Goal: Task Accomplishment & Management: Use online tool/utility

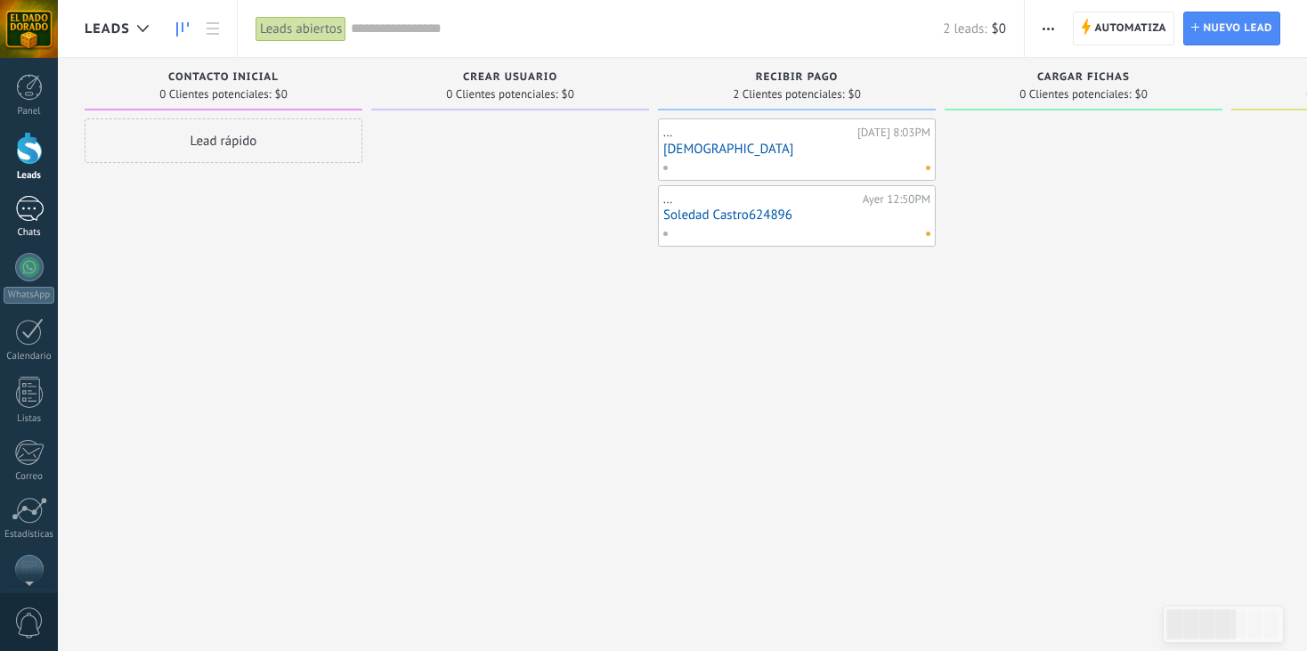
click at [30, 217] on div at bounding box center [29, 209] width 28 height 26
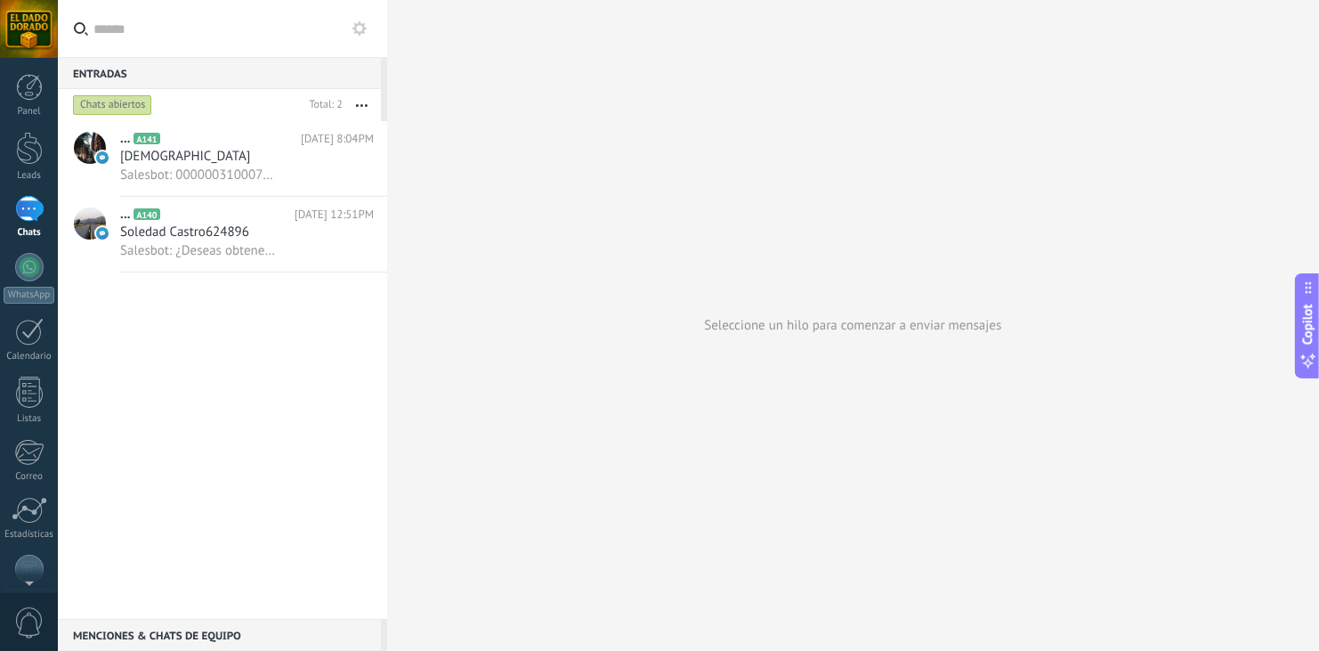
click at [246, 27] on input "text" at bounding box center [232, 28] width 279 height 57
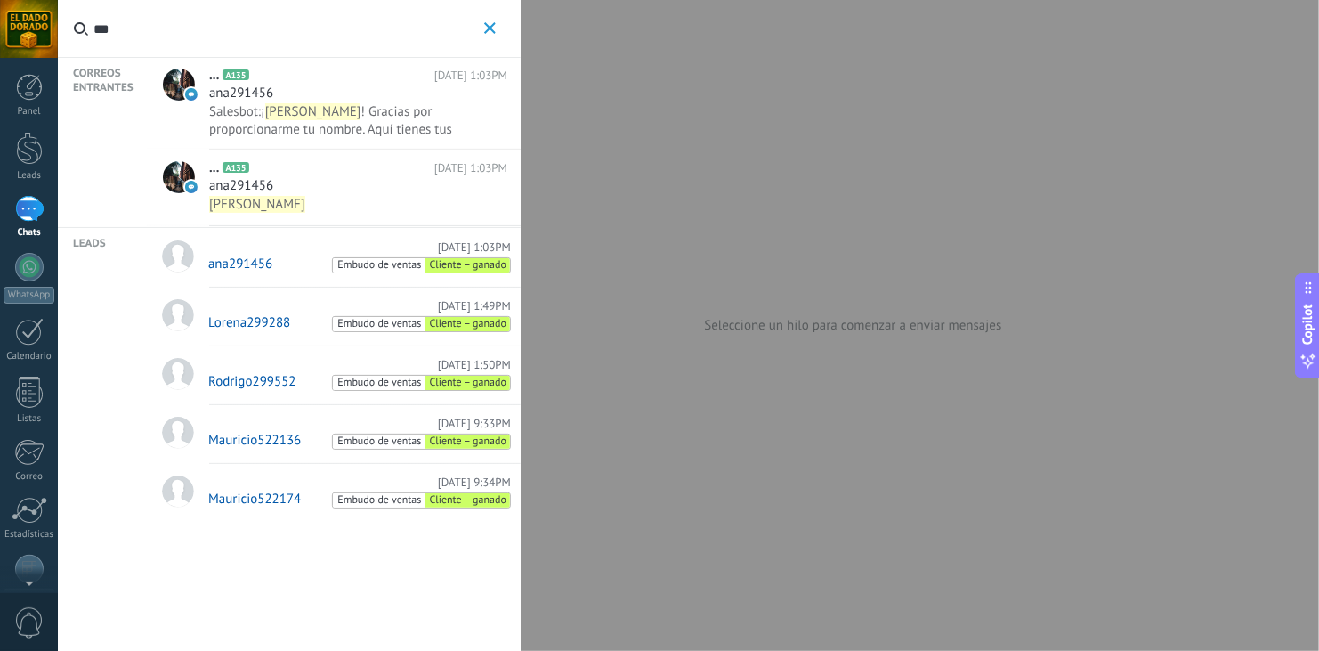
type input "***"
click at [366, 109] on span "! Gracias por proporcionarme tu nombre. Aquí tienes tus credenciales de acceso:…" at bounding box center [330, 129] width 243 height 53
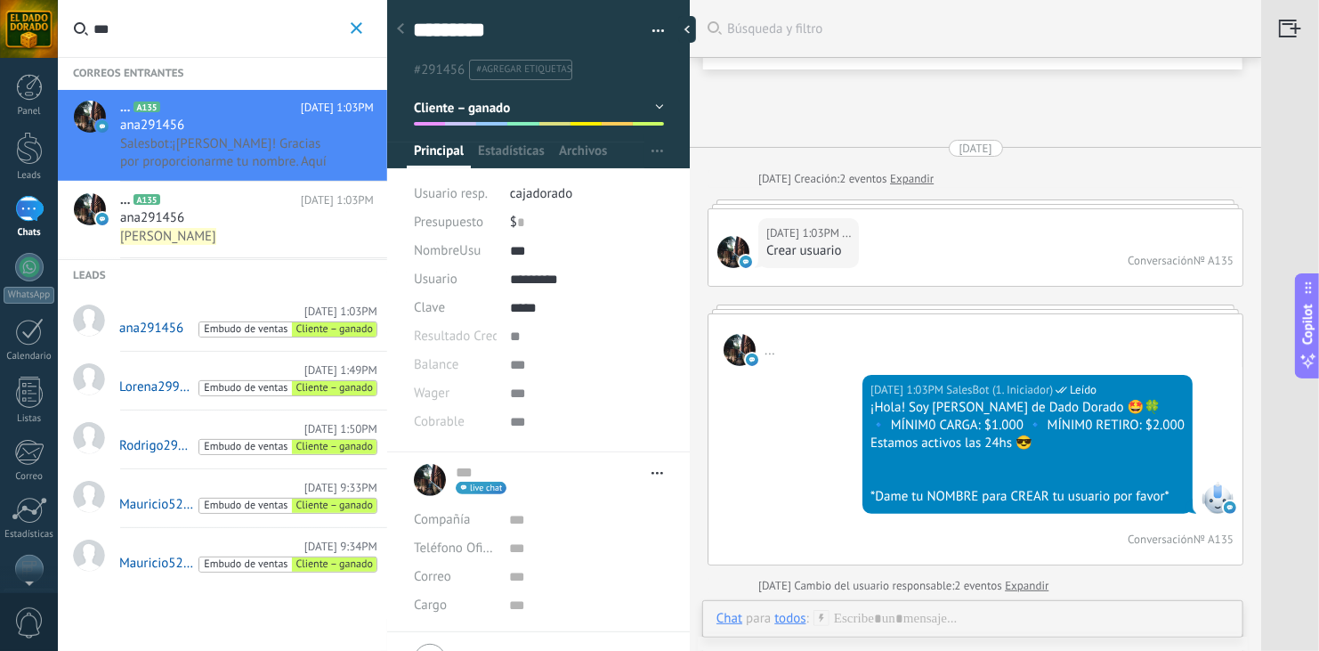
scroll to position [712, 0]
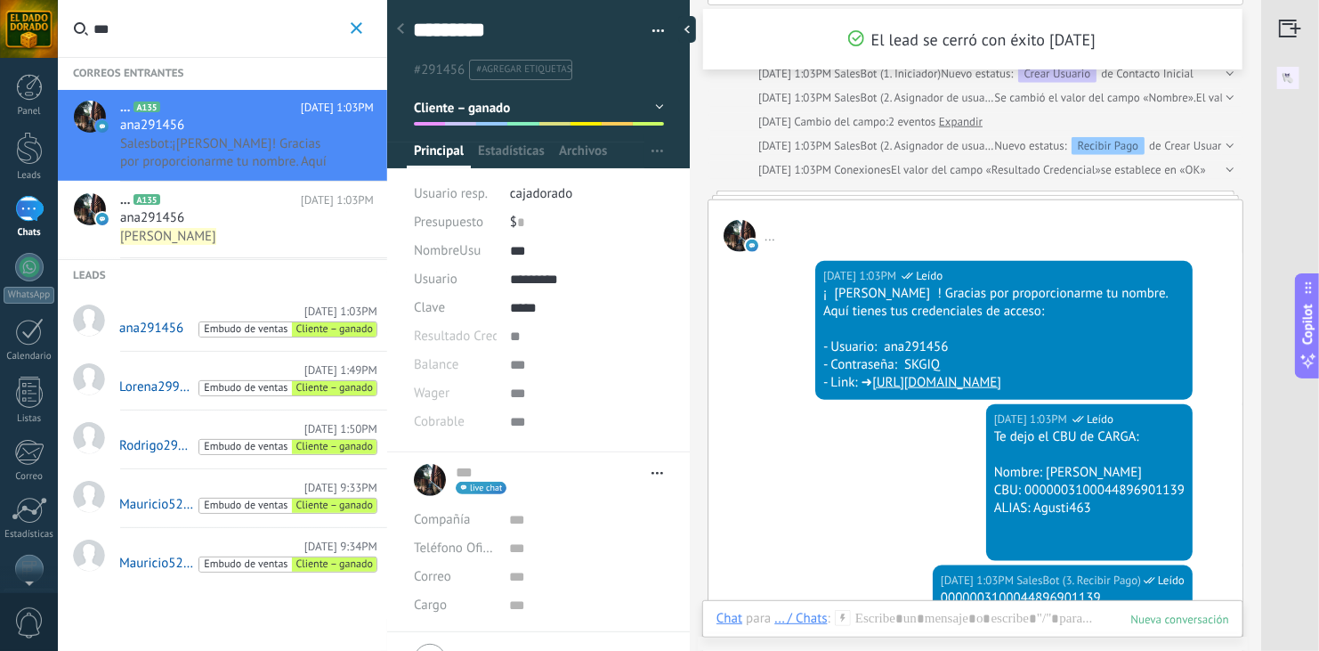
click at [1295, 77] on img at bounding box center [1288, 78] width 54 height 40
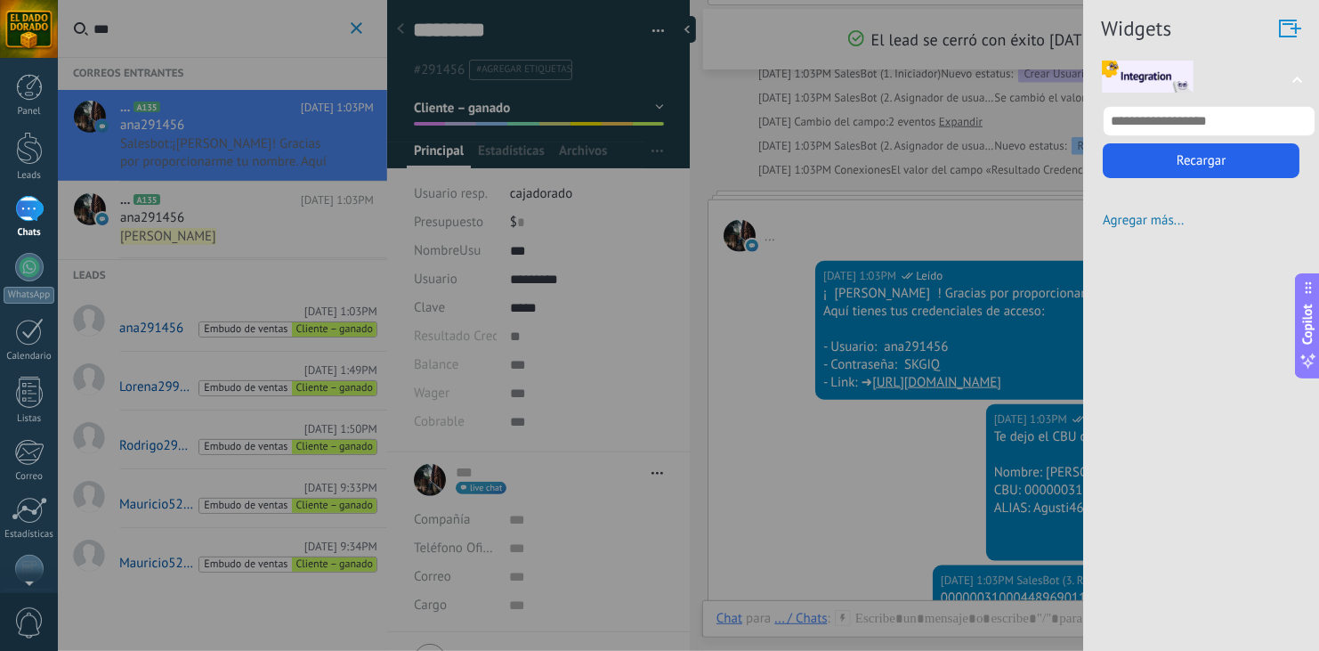
click at [1250, 121] on input "text" at bounding box center [1209, 121] width 213 height 30
type input "*"
type input "****"
click at [1203, 164] on button "Recargar" at bounding box center [1201, 160] width 197 height 35
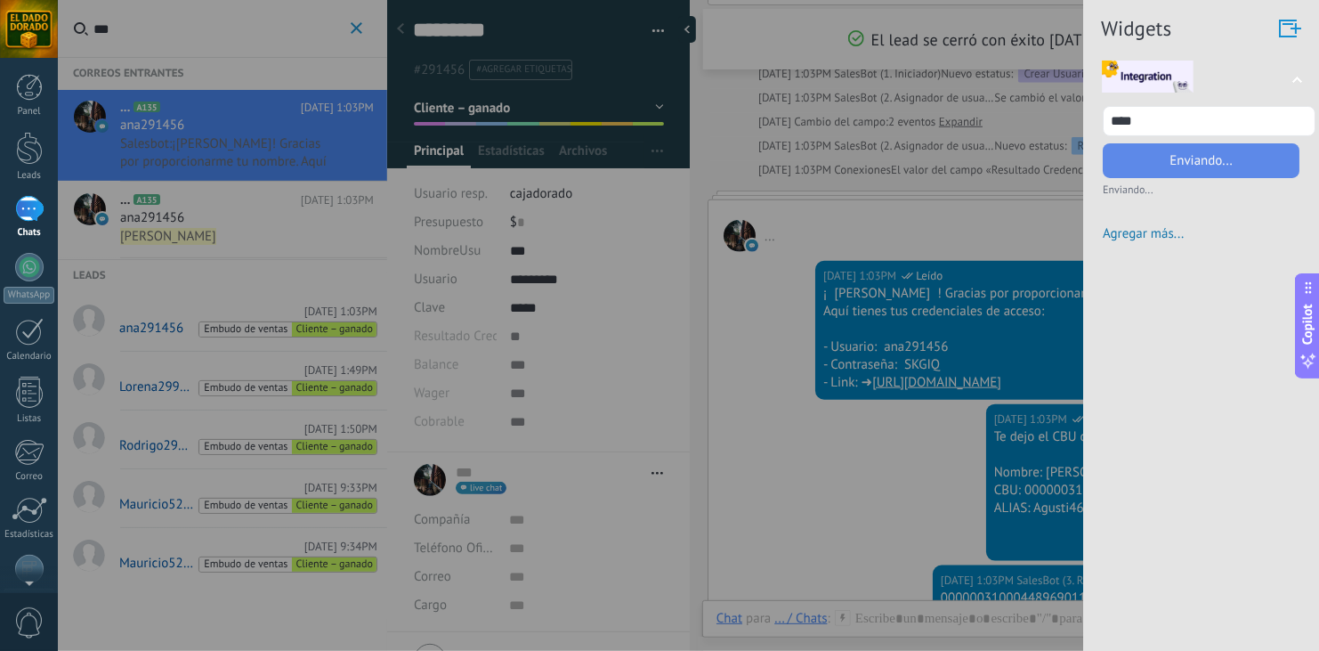
scroll to position [0, 0]
type input "**********"
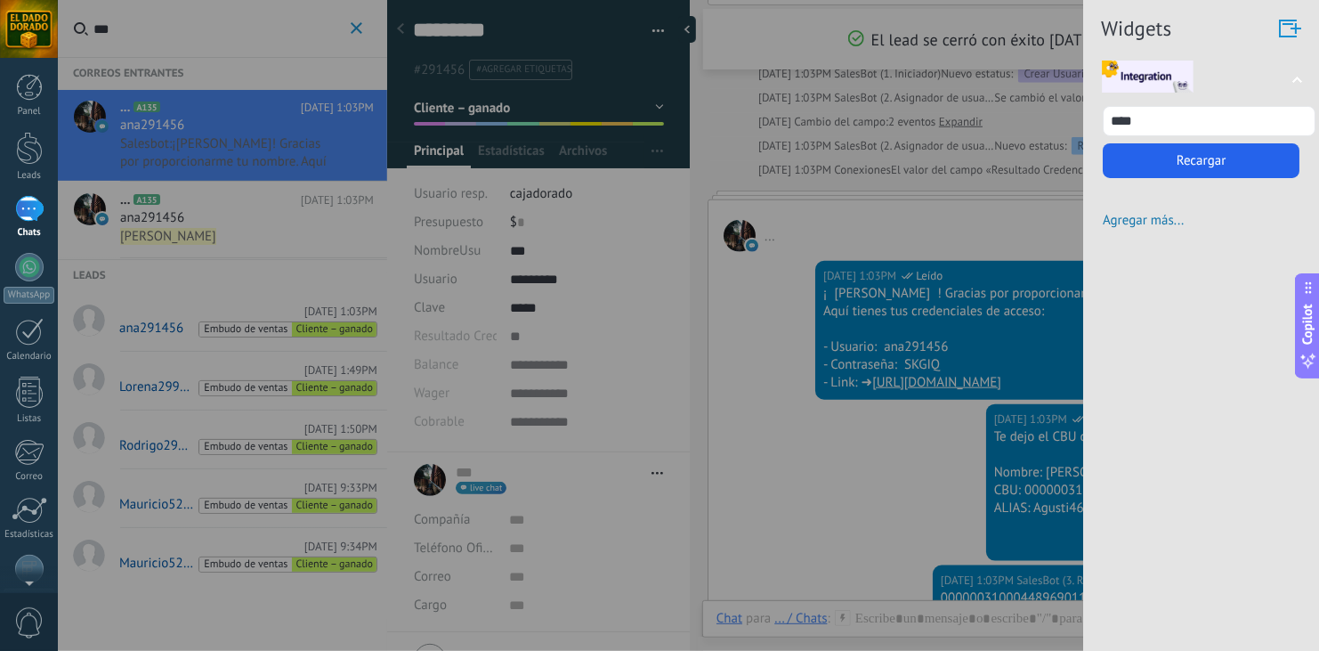
scroll to position [822, 0]
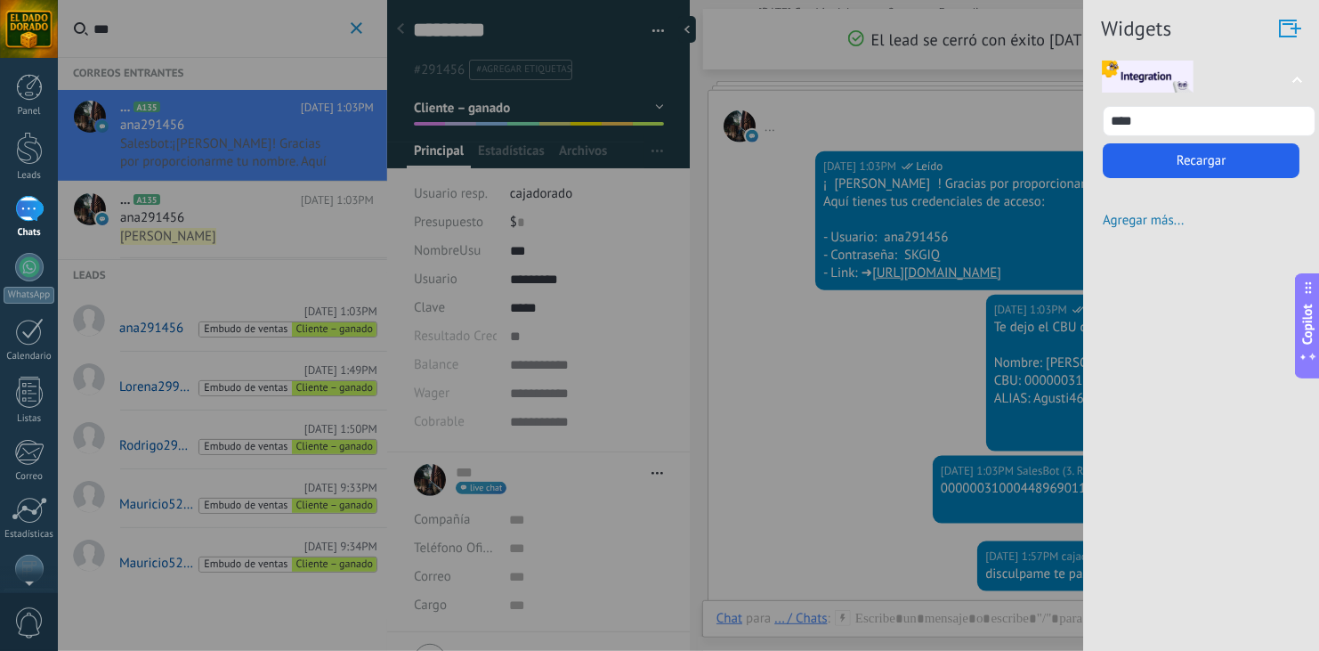
click at [780, 444] on div at bounding box center [659, 325] width 1319 height 651
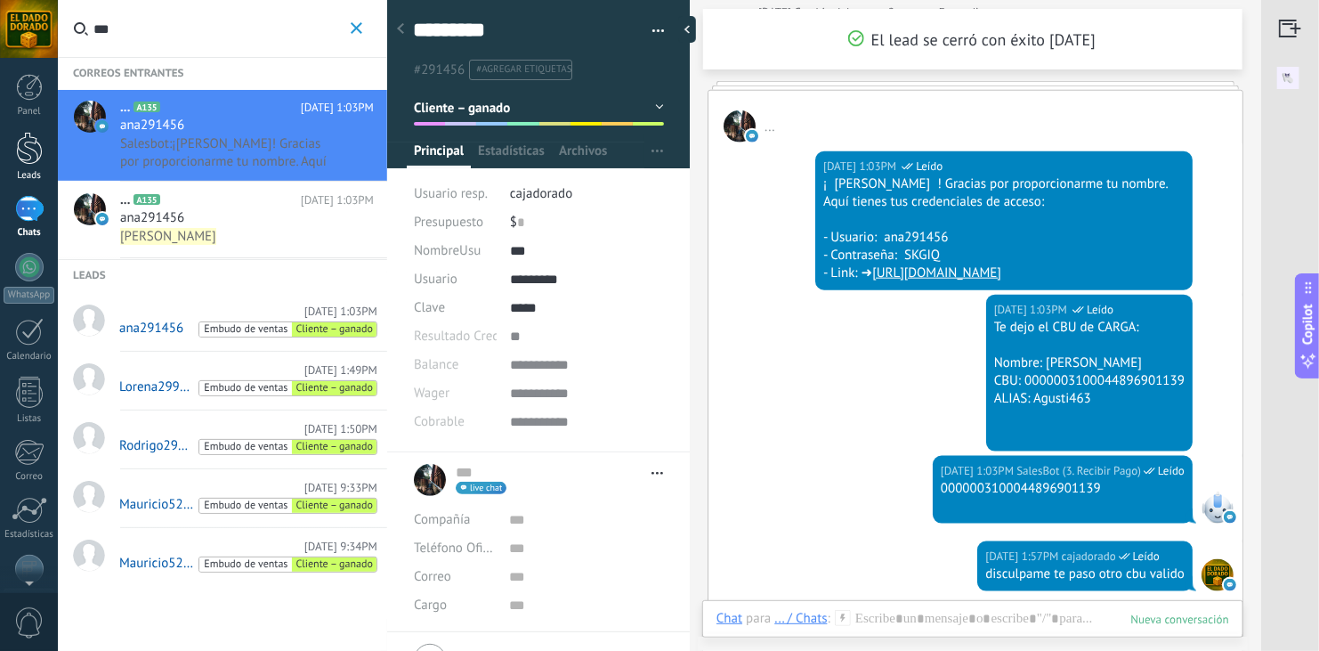
click at [28, 152] on div at bounding box center [29, 148] width 27 height 33
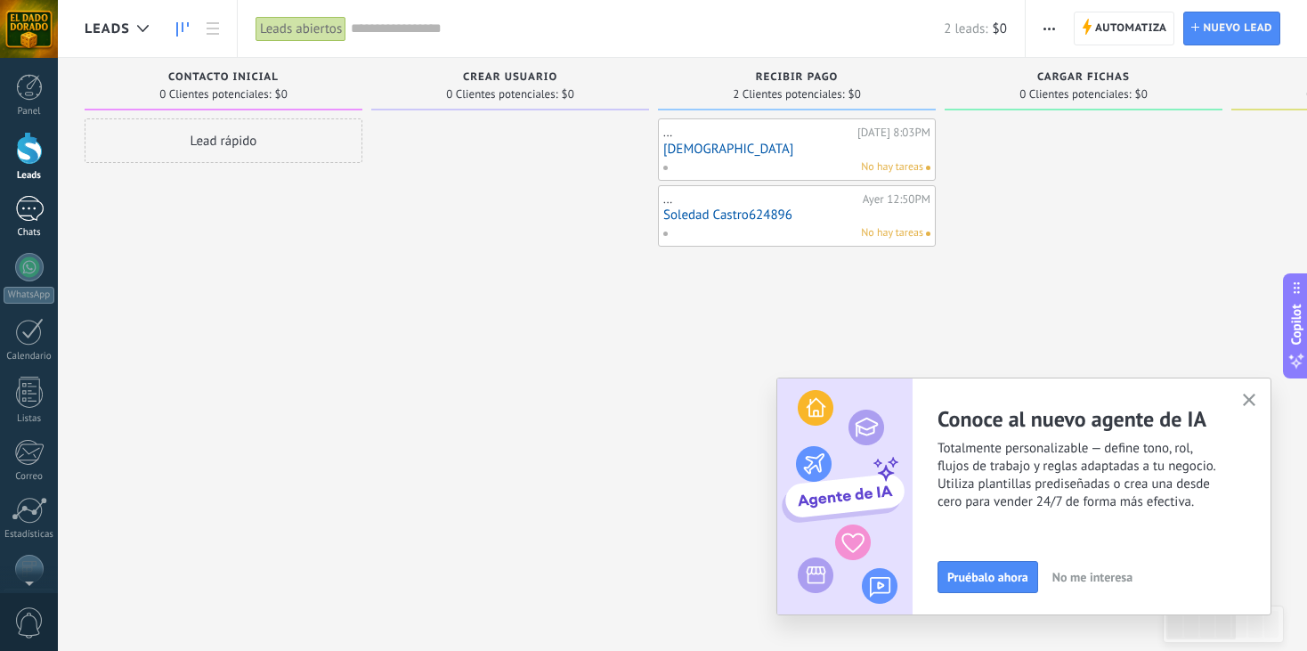
click at [33, 223] on link "Chats" at bounding box center [29, 217] width 58 height 43
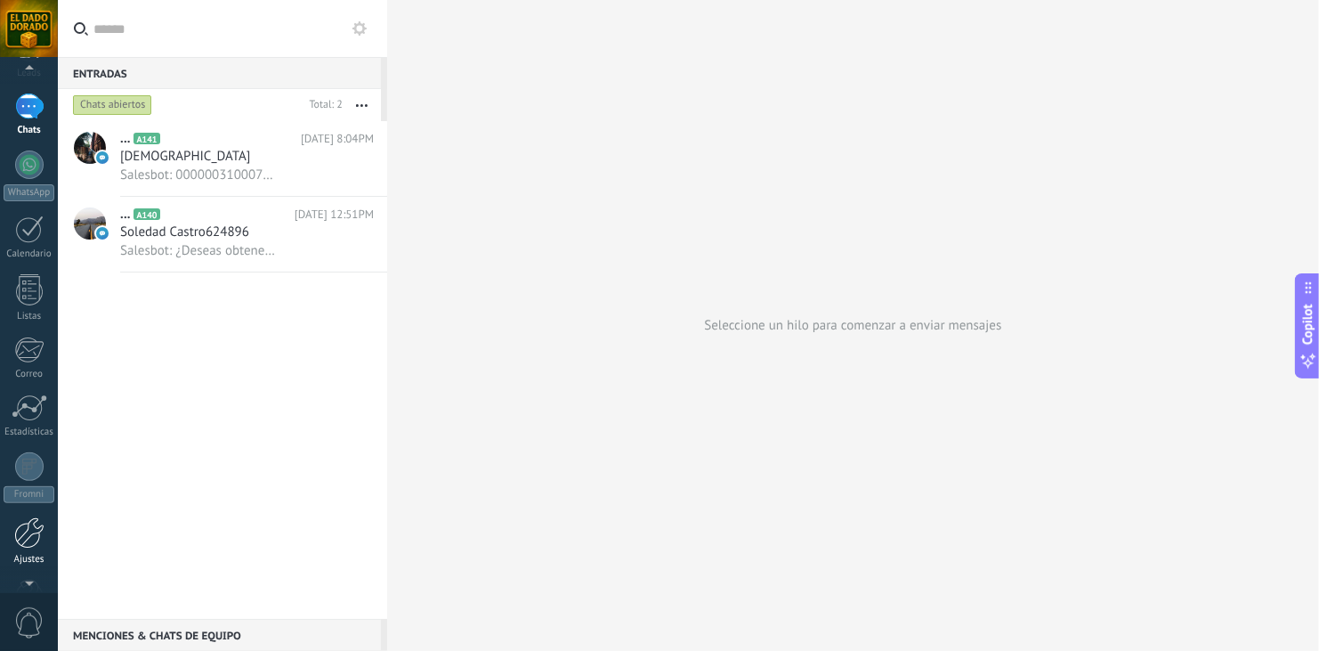
scroll to position [119, 0]
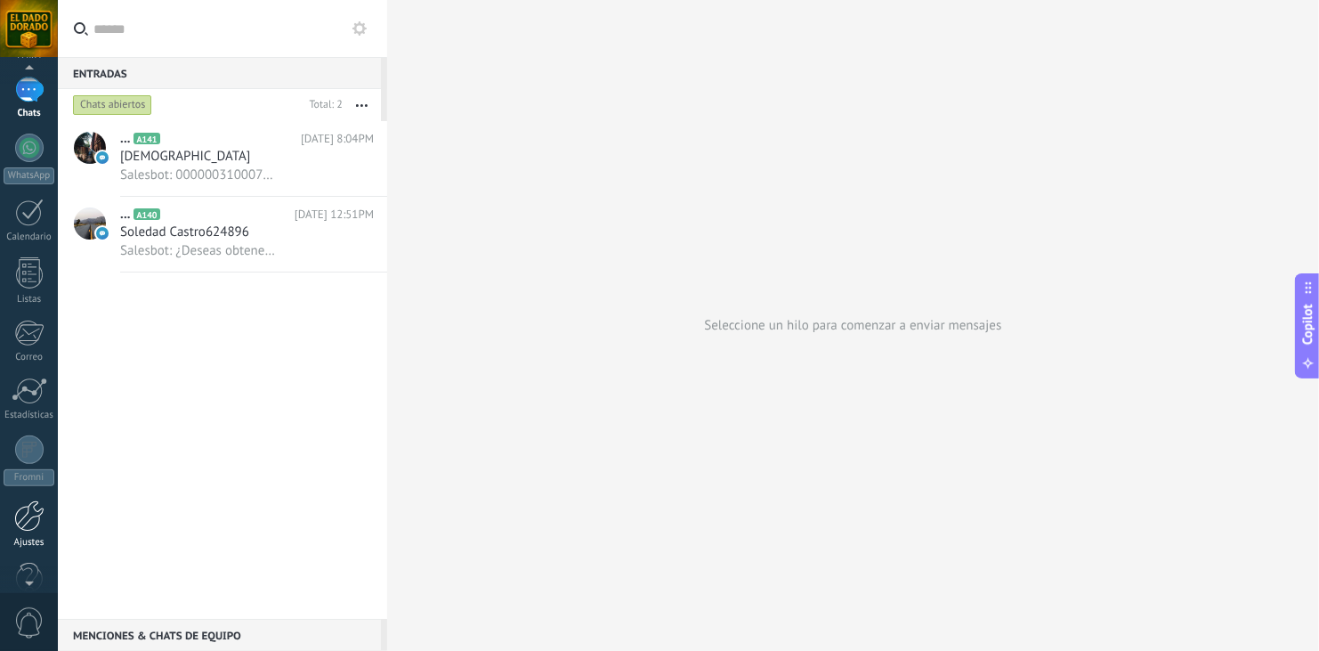
click at [29, 515] on div at bounding box center [29, 515] width 30 height 31
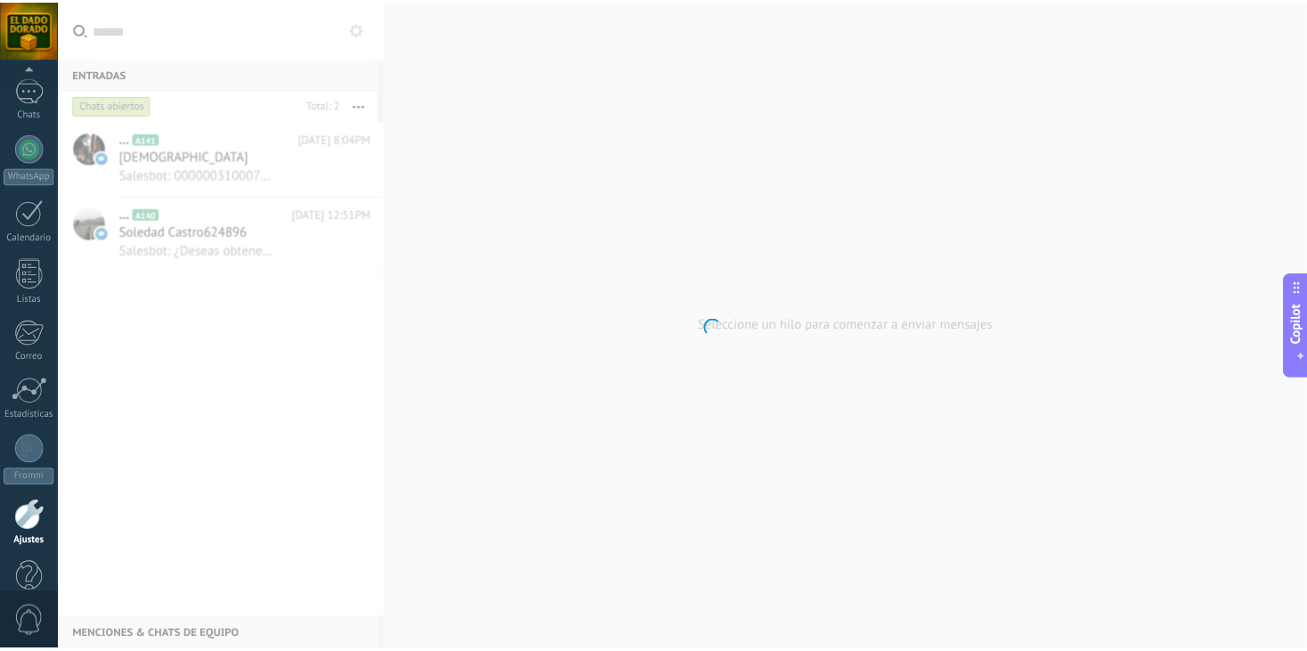
scroll to position [153, 0]
